Goal: Transaction & Acquisition: Purchase product/service

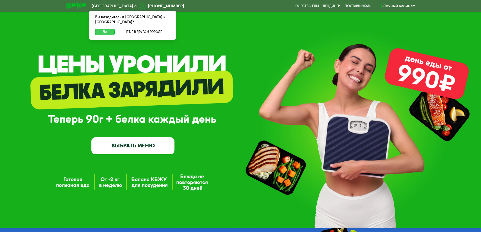
click at [105, 29] on button "Да" at bounding box center [104, 32] width 19 height 6
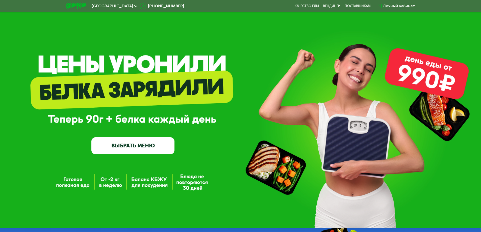
click at [101, 6] on span "[GEOGRAPHIC_DATA]" at bounding box center [112, 6] width 41 height 4
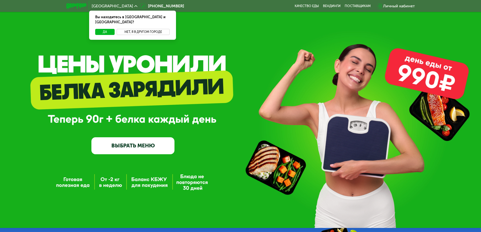
click at [143, 29] on button "Нет, я в другом городе" at bounding box center [143, 32] width 53 height 6
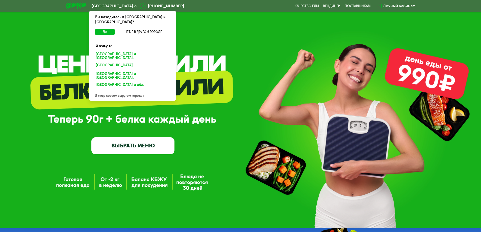
click at [132, 62] on div "[GEOGRAPHIC_DATA] и [GEOGRAPHIC_DATA]." at bounding box center [131, 66] width 79 height 8
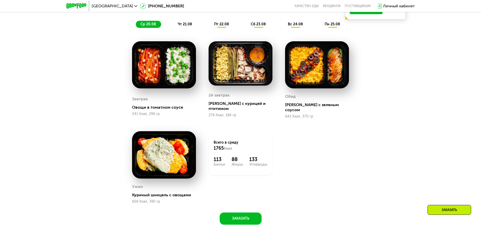
scroll to position [354, 0]
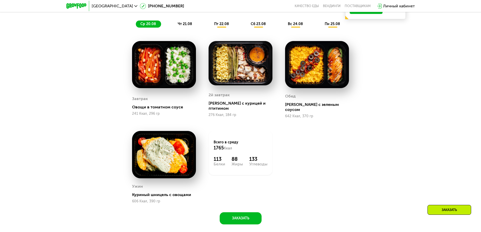
click at [148, 26] on span "ср 20.08" at bounding box center [149, 24] width 16 height 4
click at [185, 26] on span "чт 21.08" at bounding box center [185, 24] width 14 height 4
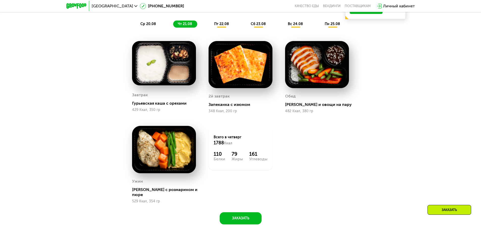
click at [222, 26] on span "пт 22.08" at bounding box center [221, 24] width 15 height 4
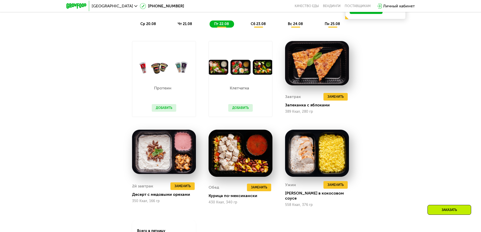
click at [259, 26] on span "сб 23.08" at bounding box center [258, 24] width 15 height 4
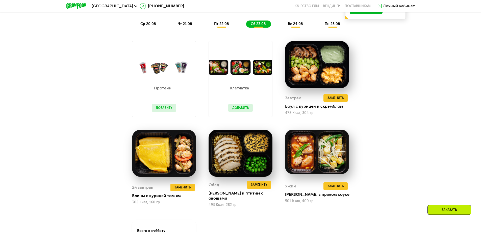
click at [296, 26] on span "вс 24.08" at bounding box center [295, 24] width 15 height 4
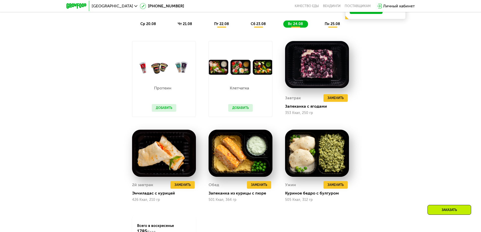
click at [333, 26] on span "пн 25.08" at bounding box center [332, 24] width 15 height 4
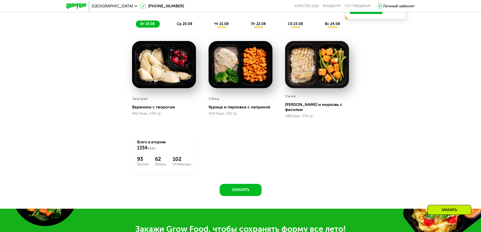
click at [148, 26] on span "вт 19.08" at bounding box center [148, 24] width 14 height 4
click at [185, 26] on span "ср 20.08" at bounding box center [185, 24] width 16 height 4
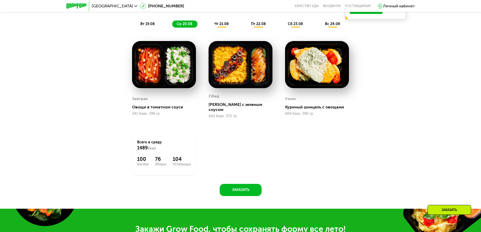
click at [222, 26] on span "чт 21.08" at bounding box center [222, 24] width 14 height 4
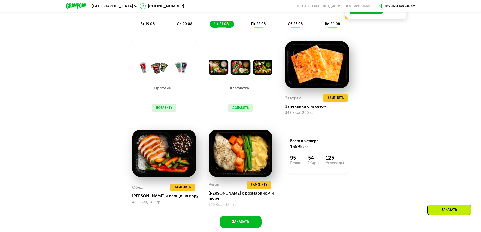
click at [259, 26] on span "пт 22.08" at bounding box center [258, 24] width 15 height 4
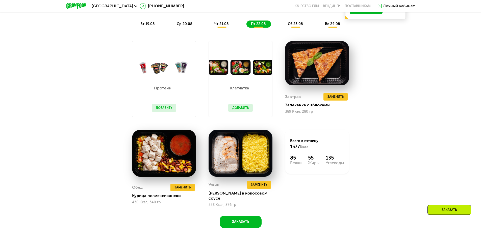
click at [296, 26] on span "сб 23.08" at bounding box center [295, 24] width 15 height 4
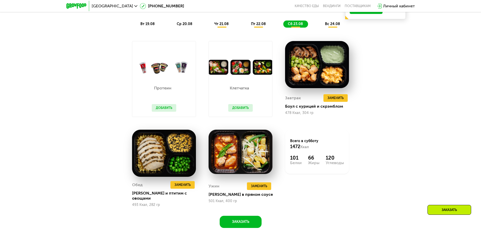
click at [333, 26] on span "вс 24.08" at bounding box center [332, 24] width 15 height 4
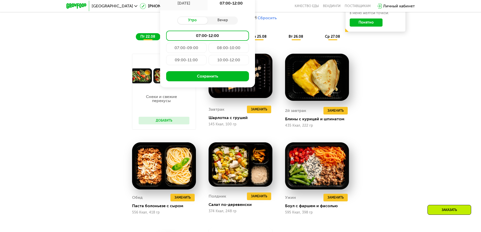
type input "**********"
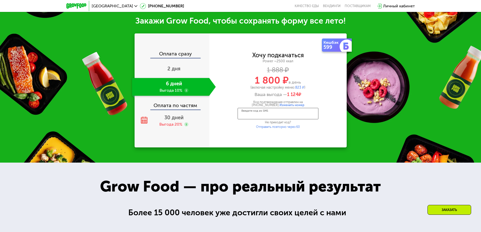
scroll to position [685, 0]
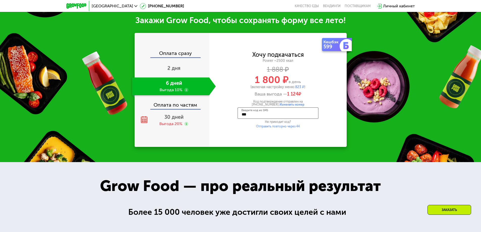
type input "****"
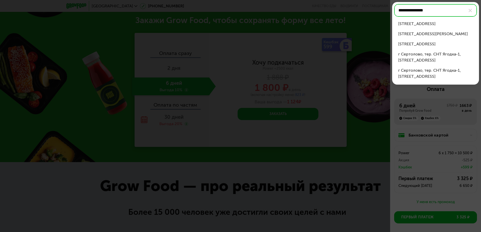
click at [436, 24] on div "ул Тверская, д 7" at bounding box center [436, 24] width 75 height 6
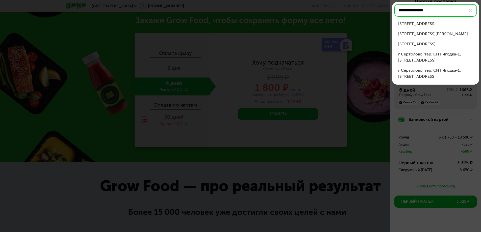
type input "**********"
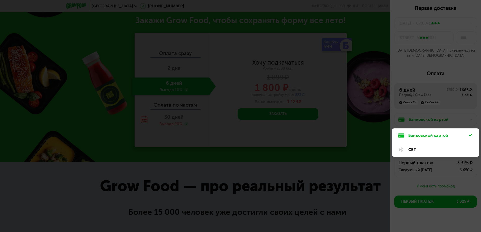
scroll to position [16, 0]
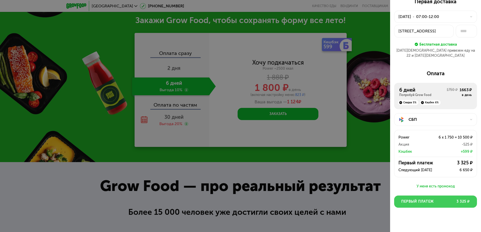
click at [434, 199] on span "Первый платеж" at bounding box center [418, 201] width 33 height 5
